Goal: Task Accomplishment & Management: Manage account settings

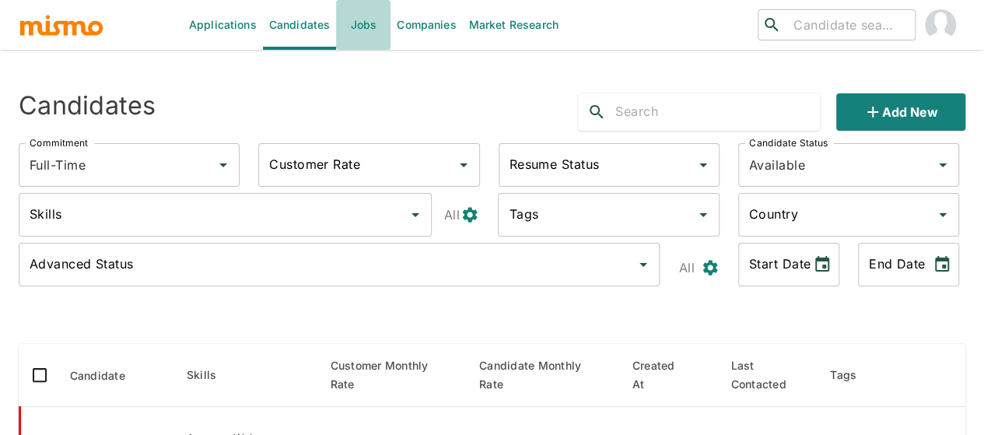
click at [353, 30] on link "Jobs" at bounding box center [363, 25] width 54 height 50
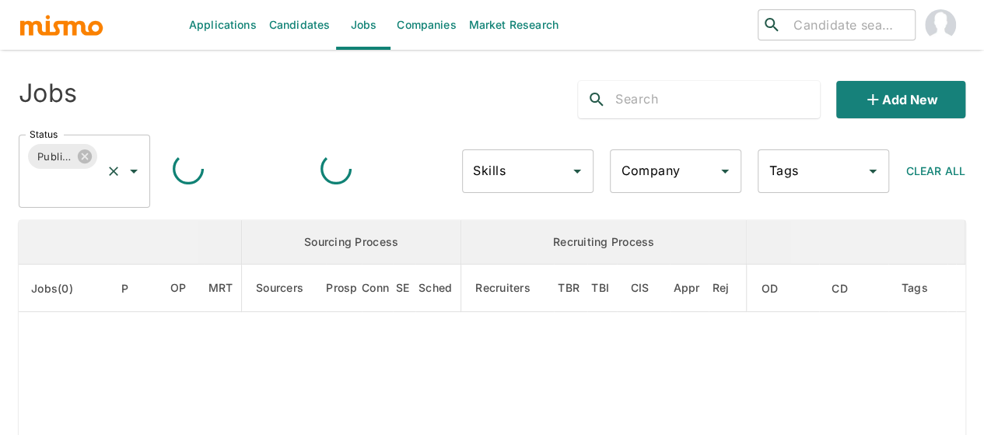
click at [129, 169] on icon "Open" at bounding box center [134, 171] width 19 height 19
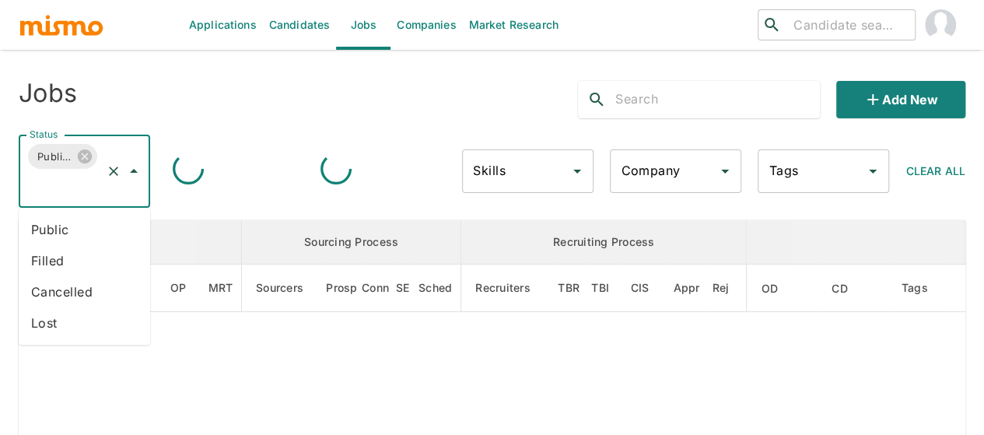
click at [93, 229] on li "Public" at bounding box center [85, 229] width 132 height 31
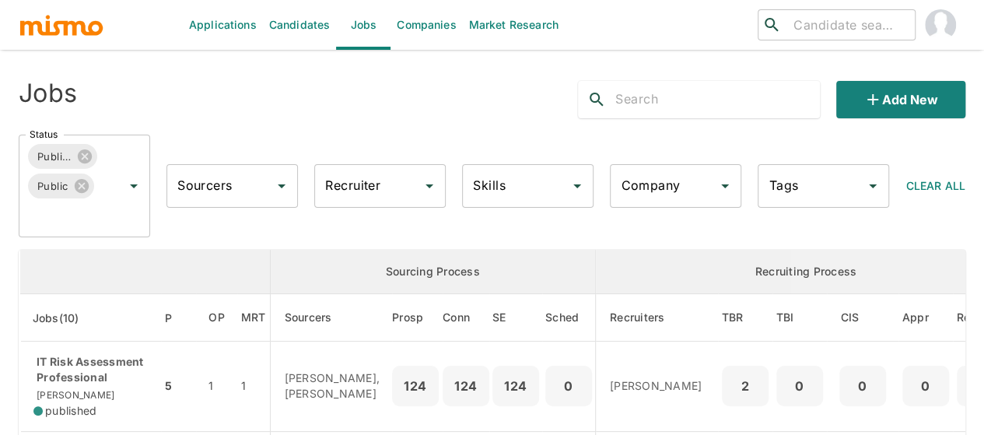
click at [356, 191] on input "Recruiter" at bounding box center [368, 186] width 94 height 30
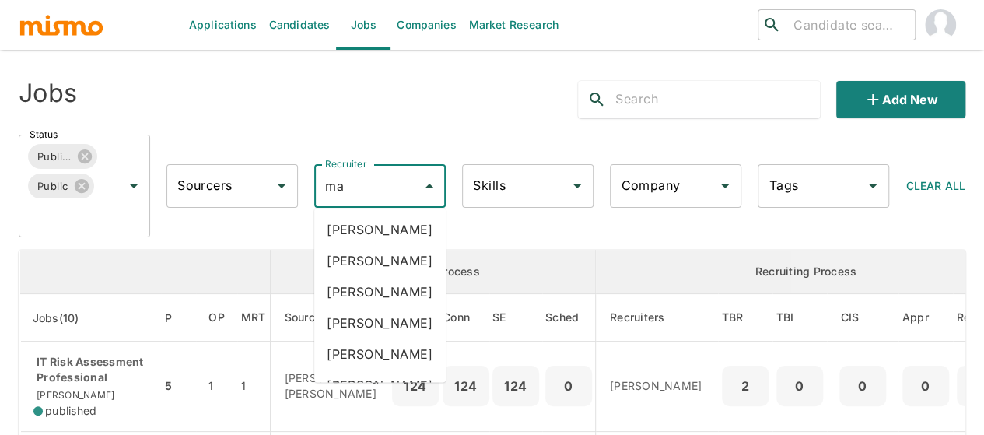
type input "mai"
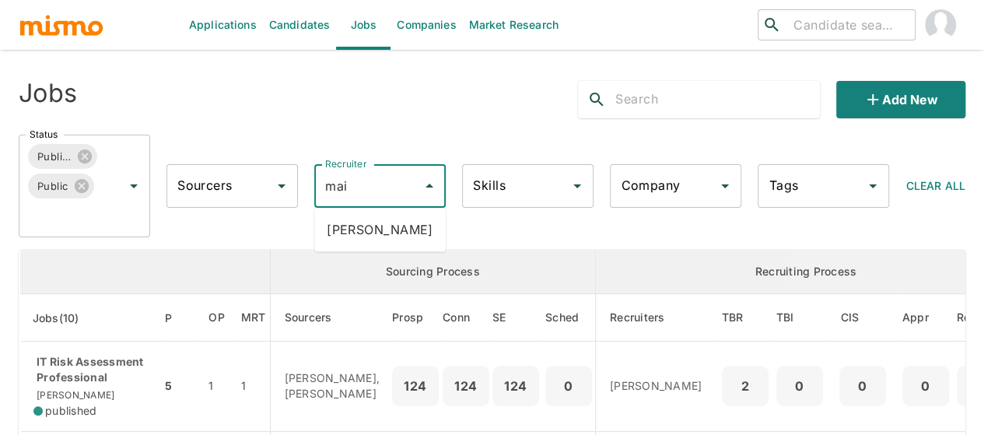
click at [360, 230] on li "Maia Reyes" at bounding box center [380, 229] width 132 height 31
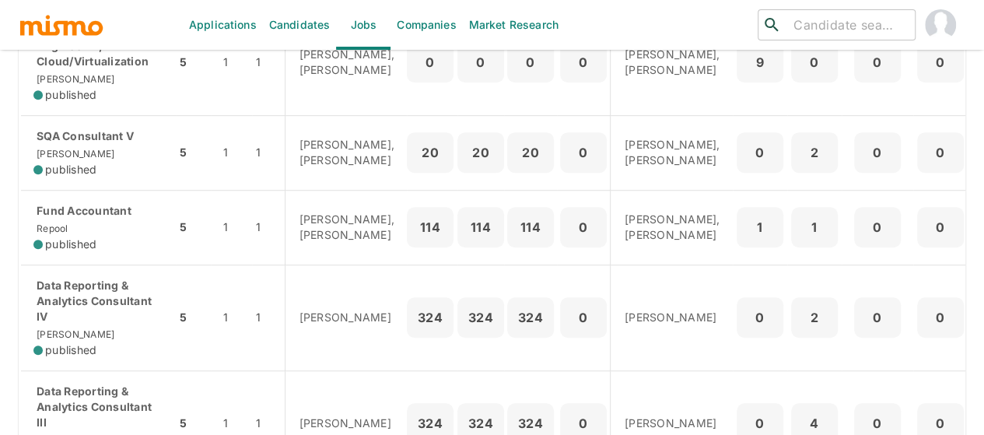
scroll to position [311, 0]
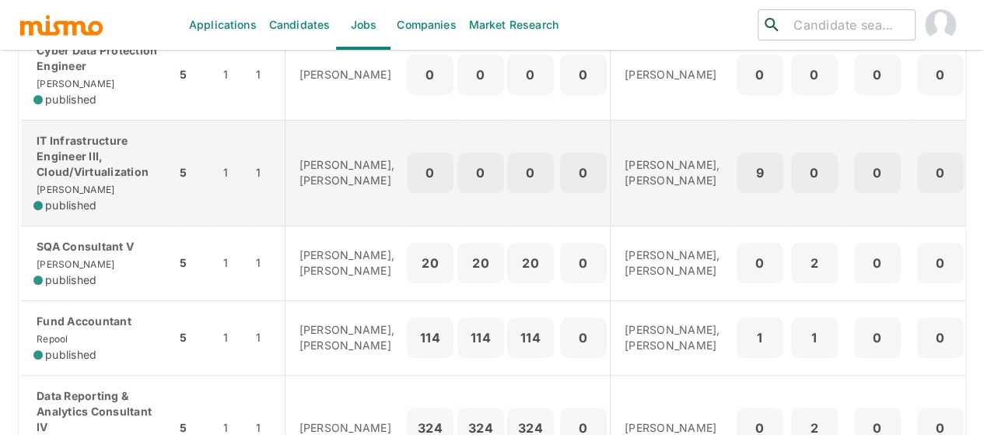
click at [78, 160] on p "IT Infrastructure Engineer III, Cloud/Virtualization" at bounding box center [98, 156] width 130 height 47
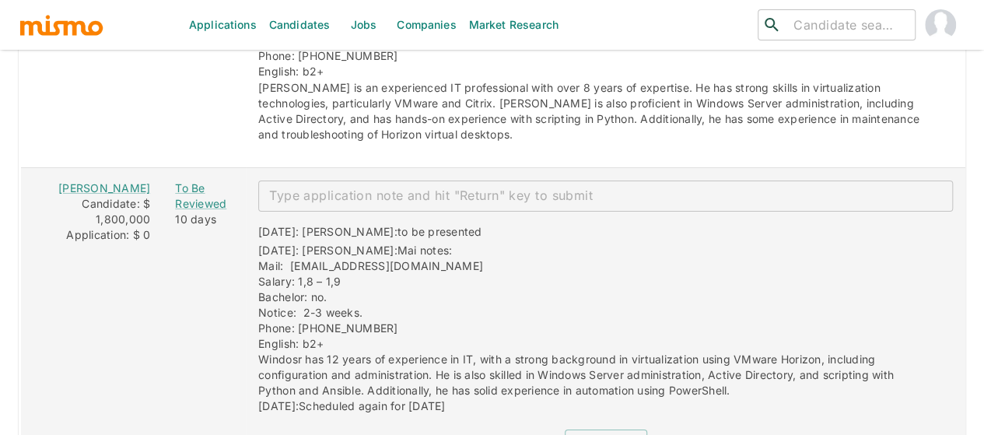
scroll to position [2654, 0]
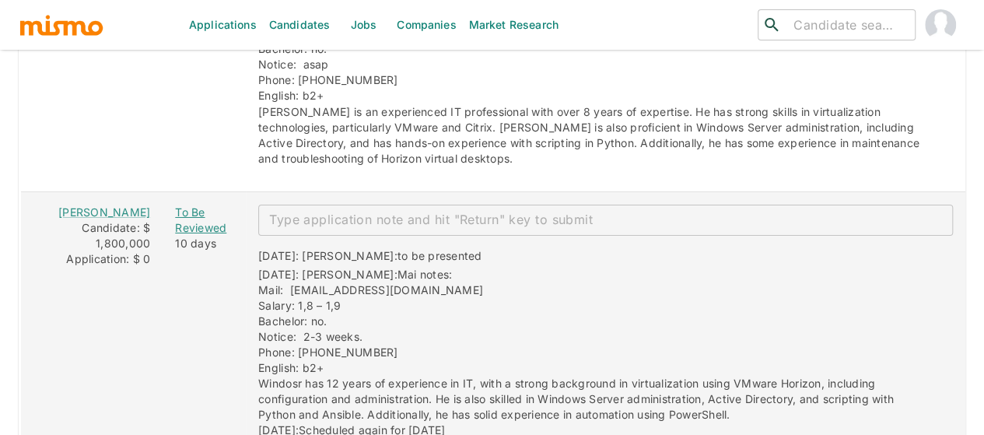
click at [176, 205] on div "To Be Reviewed" at bounding box center [204, 220] width 58 height 31
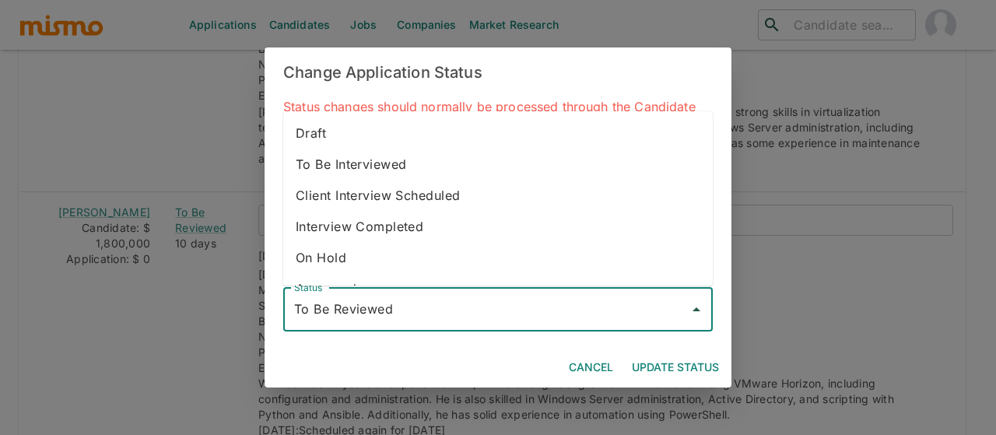
click at [346, 301] on input "To Be Reviewed" at bounding box center [486, 310] width 392 height 30
click at [348, 167] on li "To Be Interviewed" at bounding box center [498, 164] width 430 height 31
type input "To Be Interviewed"
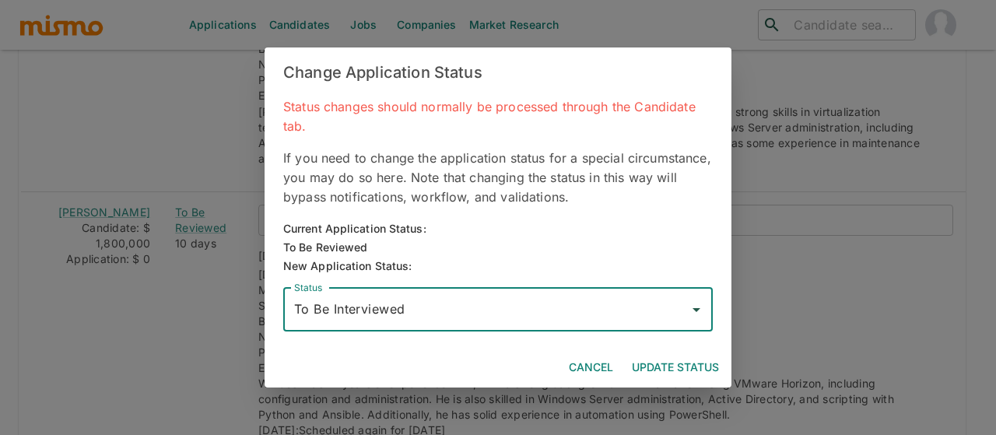
click at [668, 362] on button "Update Status" at bounding box center [676, 367] width 100 height 29
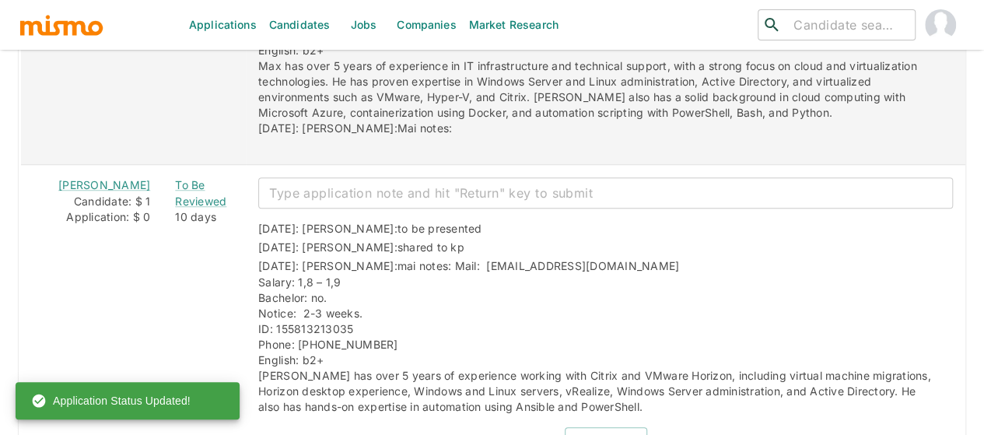
scroll to position [3432, 0]
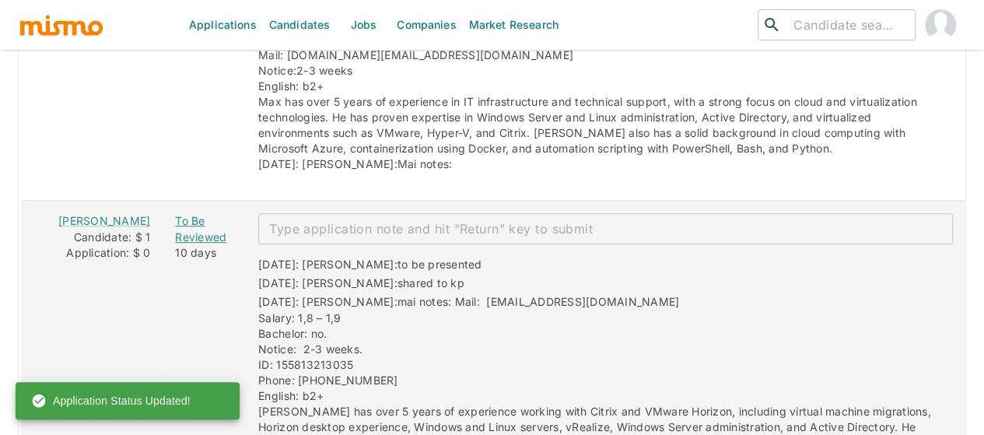
click at [177, 213] on div "To Be Reviewed" at bounding box center [204, 228] width 58 height 31
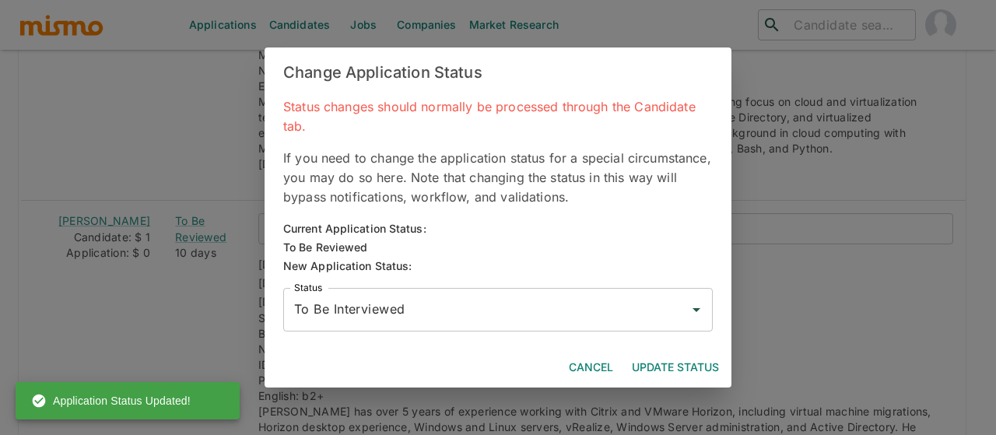
click at [329, 311] on input "To Be Interviewed" at bounding box center [486, 310] width 392 height 30
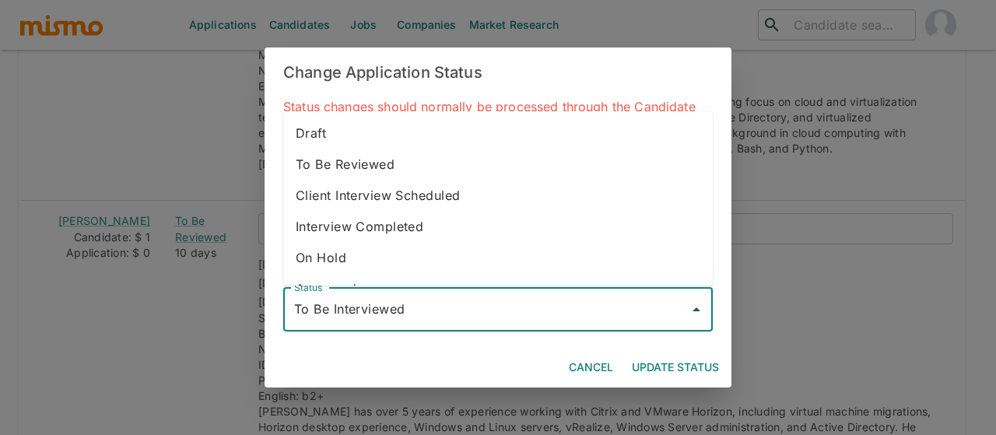
click at [658, 370] on button "Update Status" at bounding box center [676, 367] width 100 height 29
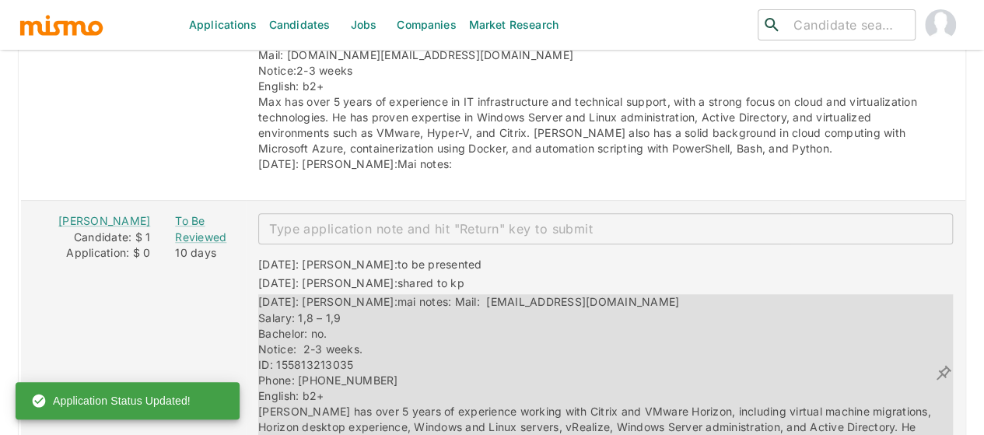
scroll to position [3510, 0]
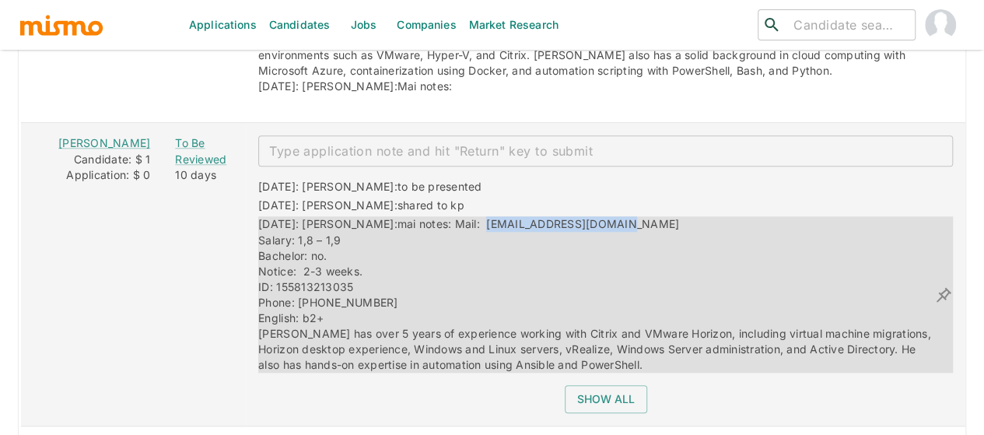
drag, startPoint x: 580, startPoint y: 147, endPoint x: 434, endPoint y: 152, distance: 145.6
click at [434, 216] on div "[DATE]: [PERSON_NAME]: mai notes: Mail: [EMAIL_ADDRESS][DOMAIN_NAME] Salary: 1,…" at bounding box center [596, 294] width 676 height 156
copy span "[EMAIL_ADDRESS][DOMAIN_NAME]"
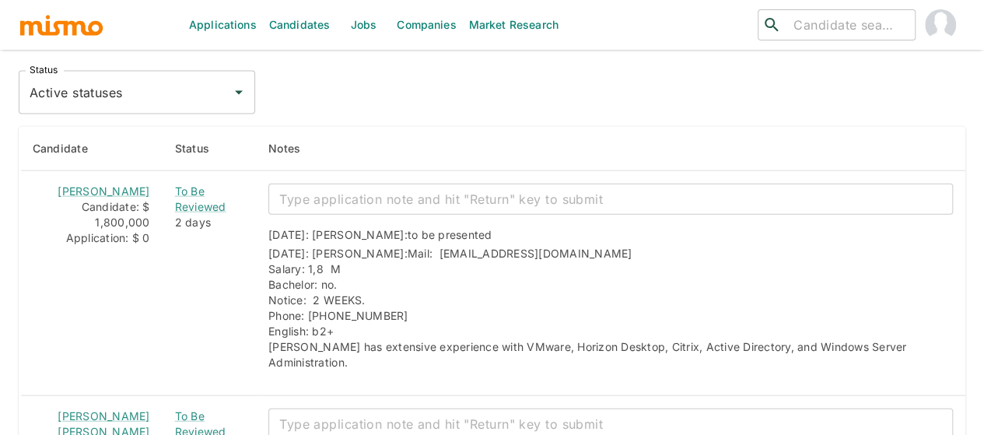
scroll to position [1946, 0]
